Goal: Navigation & Orientation: Find specific page/section

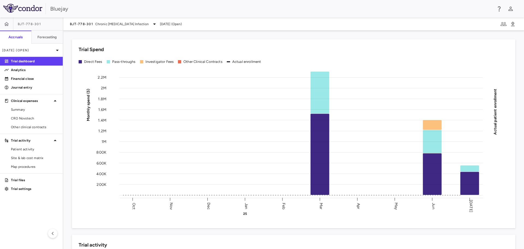
click at [31, 61] on p "Trial dashboard" at bounding box center [34, 61] width 47 height 5
click at [224, 8] on div "Bluejay" at bounding box center [271, 9] width 442 height 8
click at [185, 11] on div "Bluejay" at bounding box center [271, 9] width 442 height 8
click at [45, 79] on p "Financial close" at bounding box center [34, 78] width 47 height 5
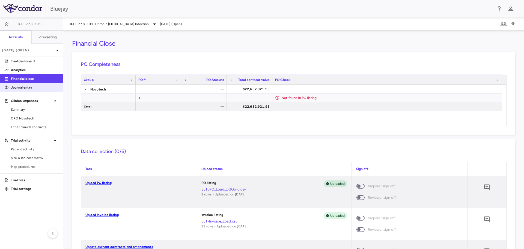
click at [24, 86] on p "Journal entry" at bounding box center [34, 87] width 47 height 5
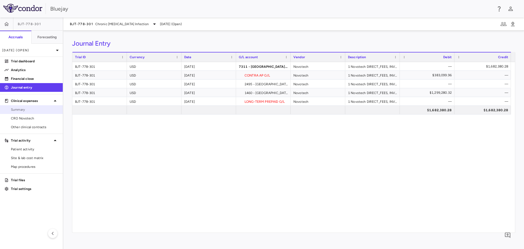
click at [26, 110] on span "Summary" at bounding box center [34, 109] width 47 height 5
